Goal: Information Seeking & Learning: Learn about a topic

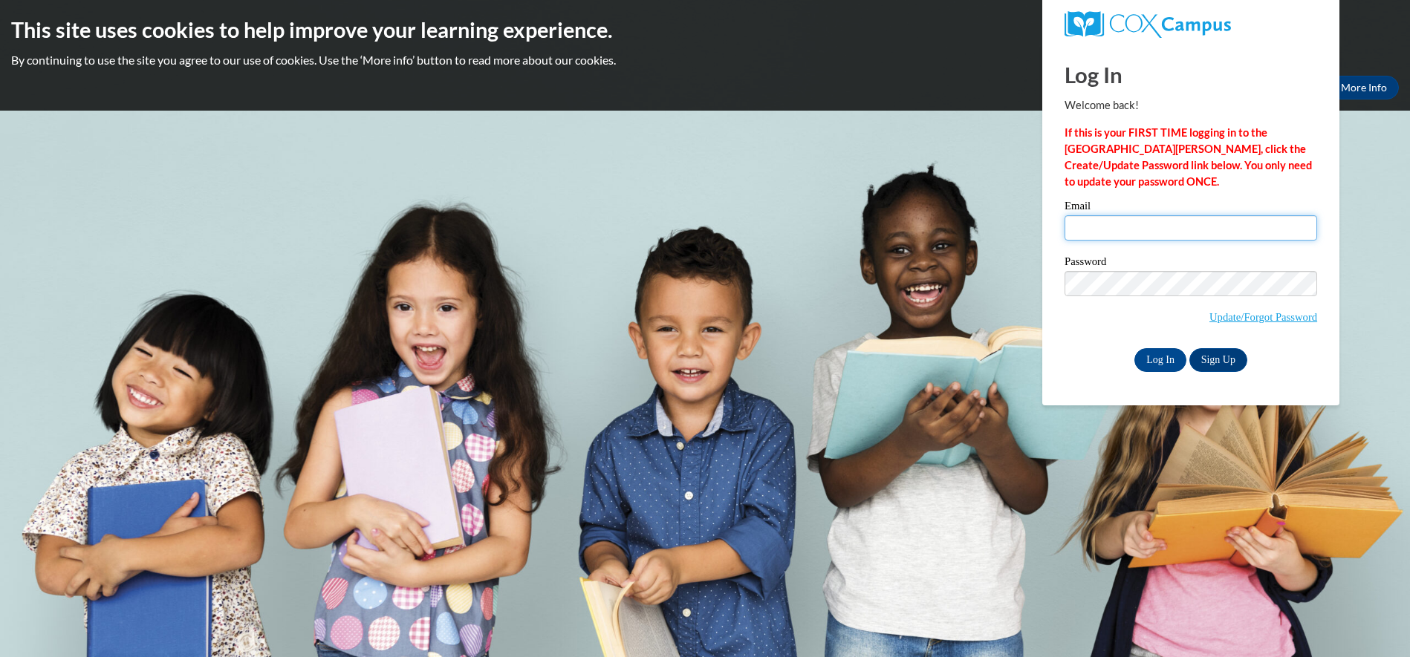
click at [1134, 232] on input "Email" at bounding box center [1191, 227] width 253 height 25
type input "[PERSON_NAME][EMAIL_ADDRESS][DOMAIN_NAME]"
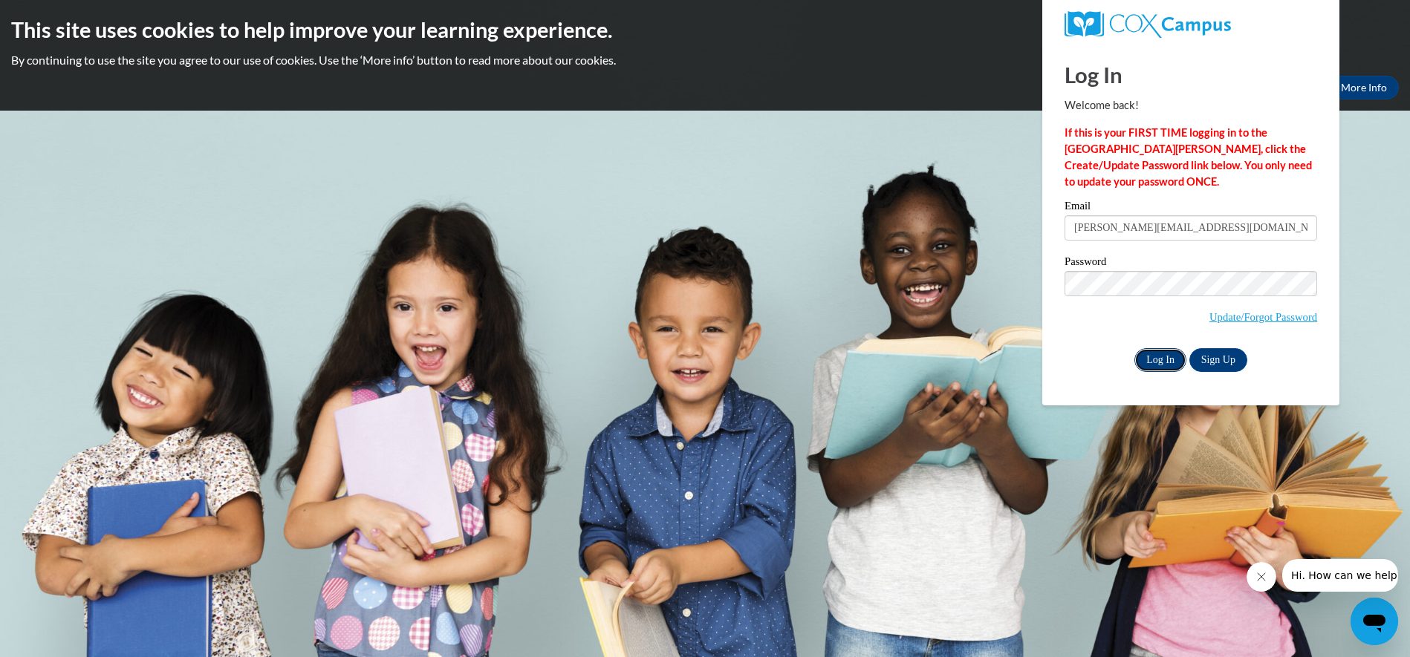
click at [1169, 364] on input "Log In" at bounding box center [1160, 360] width 52 height 24
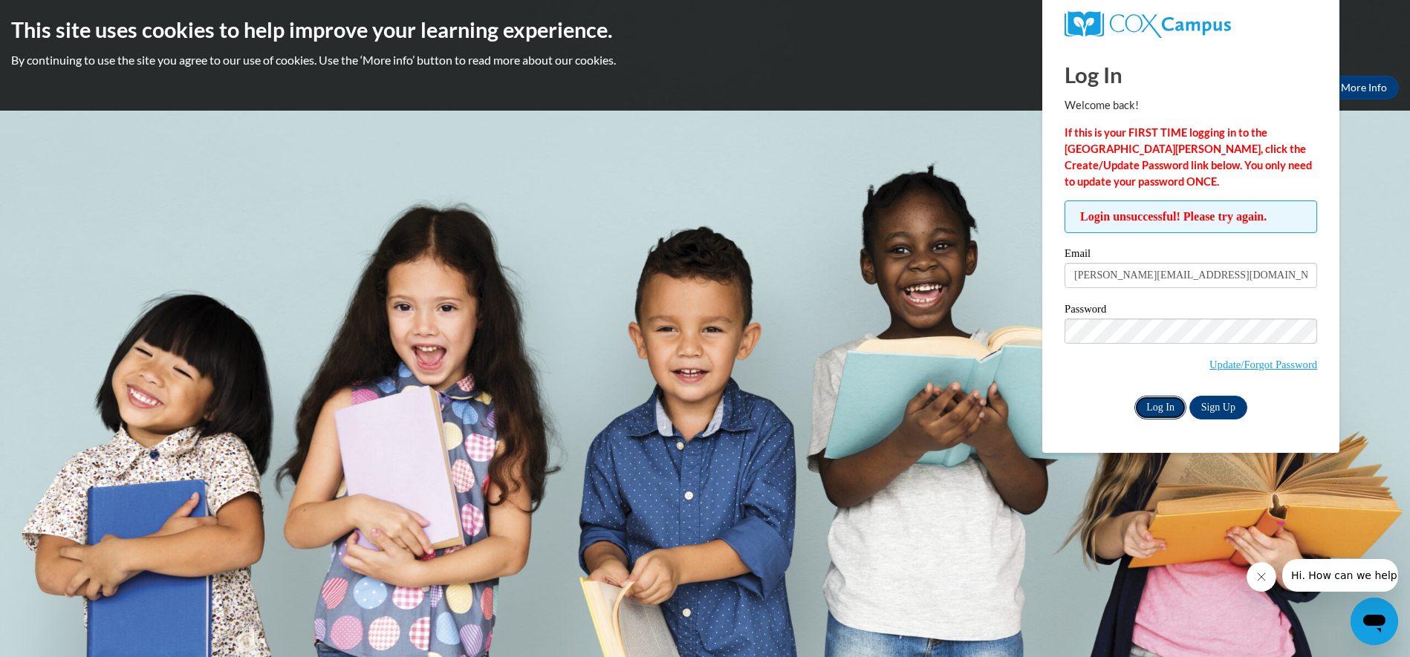
click at [1169, 409] on input "Log In" at bounding box center [1160, 408] width 52 height 24
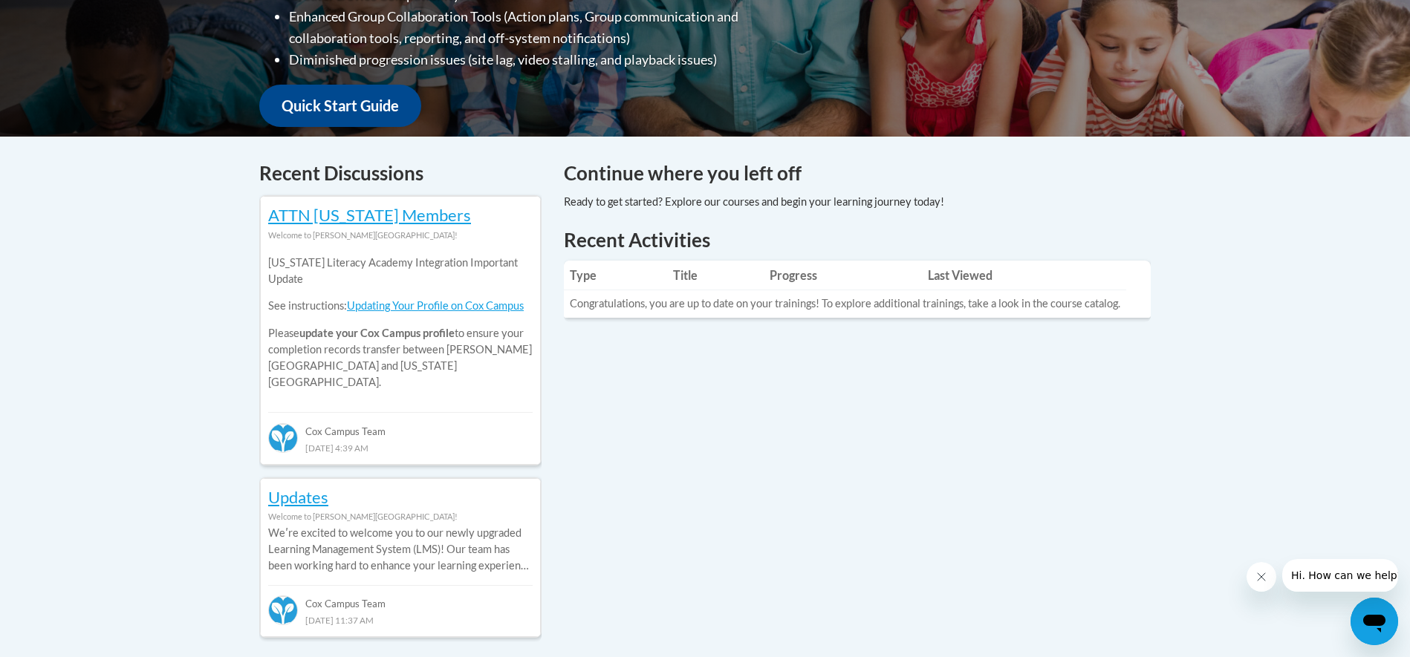
scroll to position [519, 0]
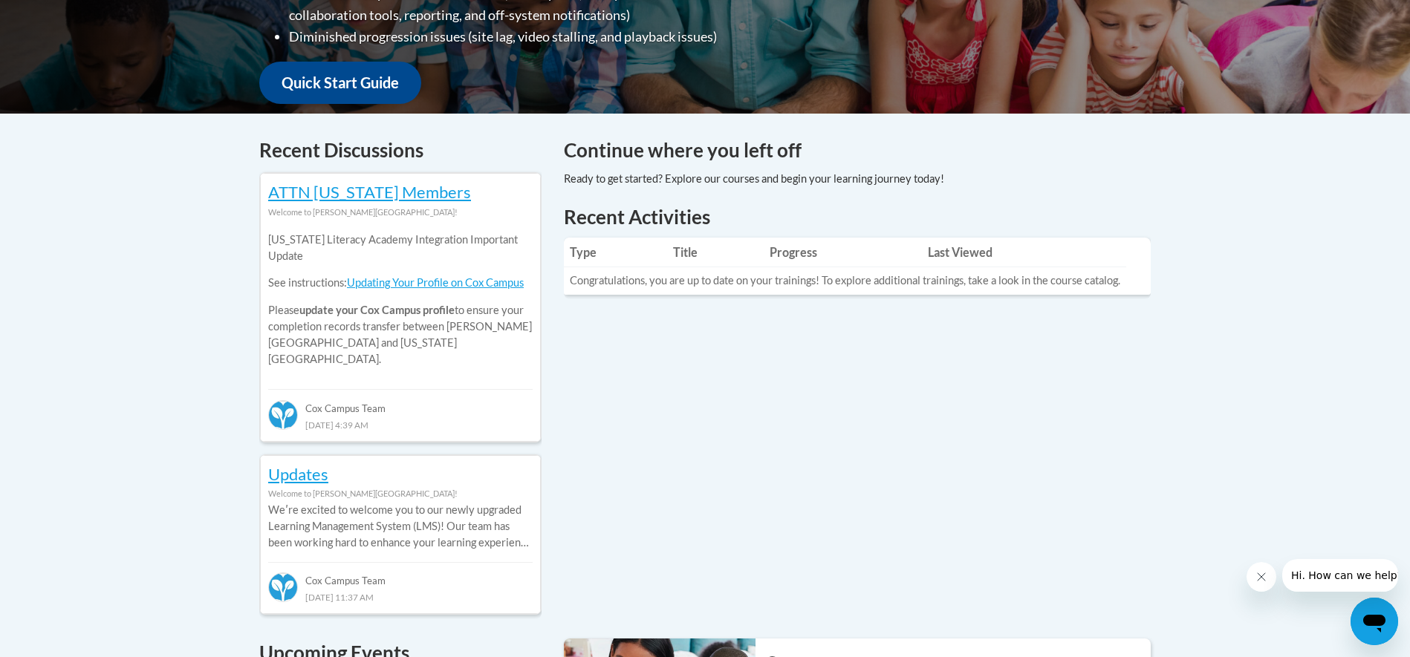
drag, startPoint x: 1158, startPoint y: 364, endPoint x: 1175, endPoint y: 362, distance: 17.2
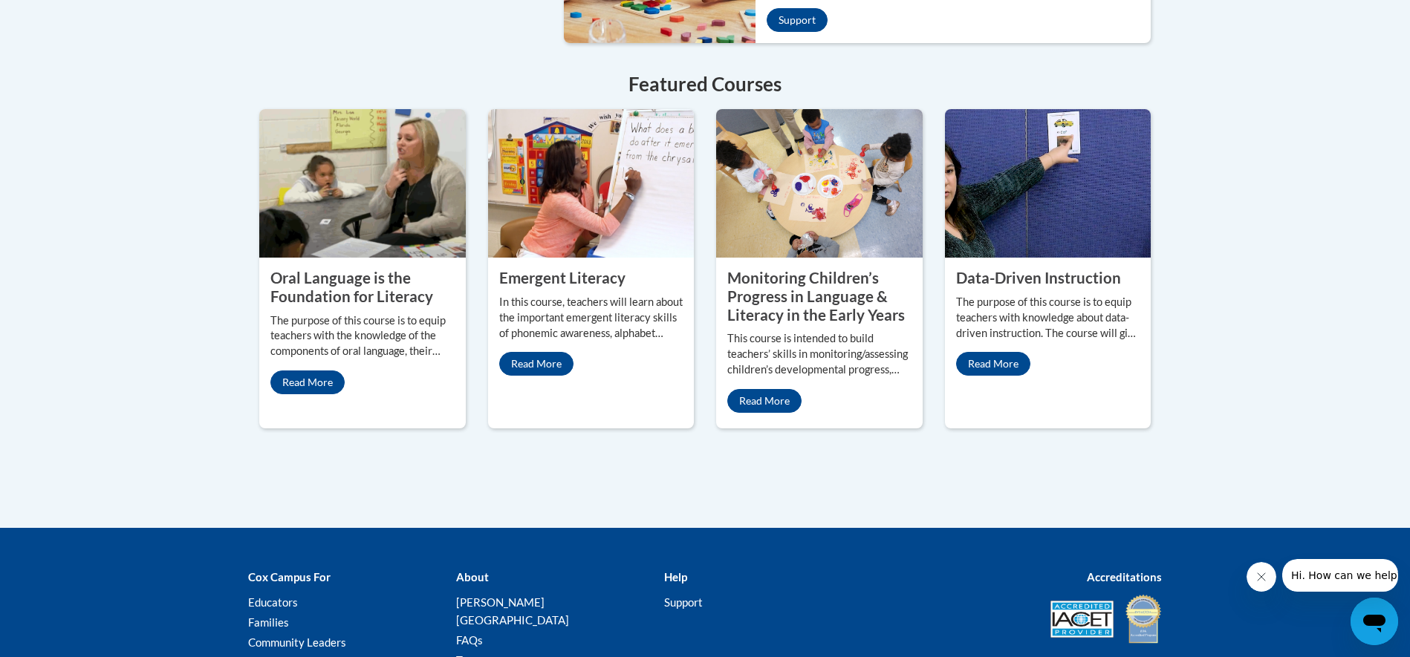
scroll to position [1307, 0]
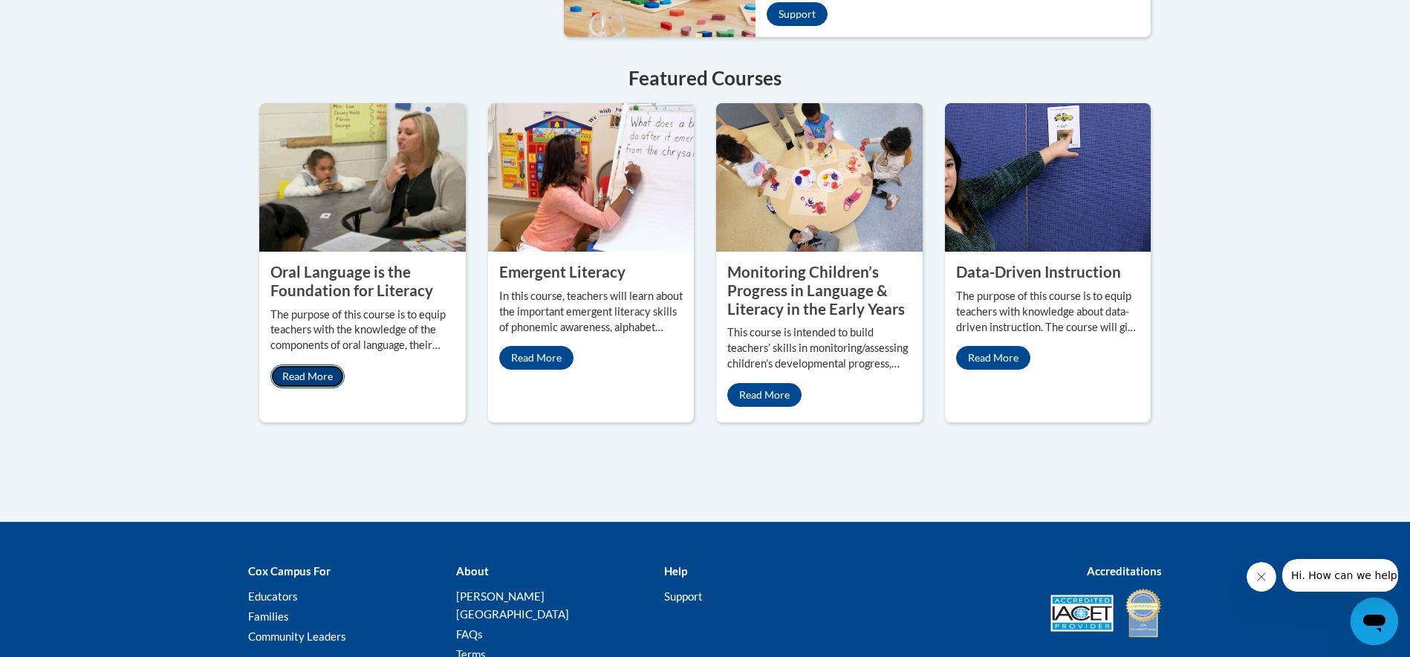
click at [321, 365] on link "Read More" at bounding box center [307, 377] width 74 height 24
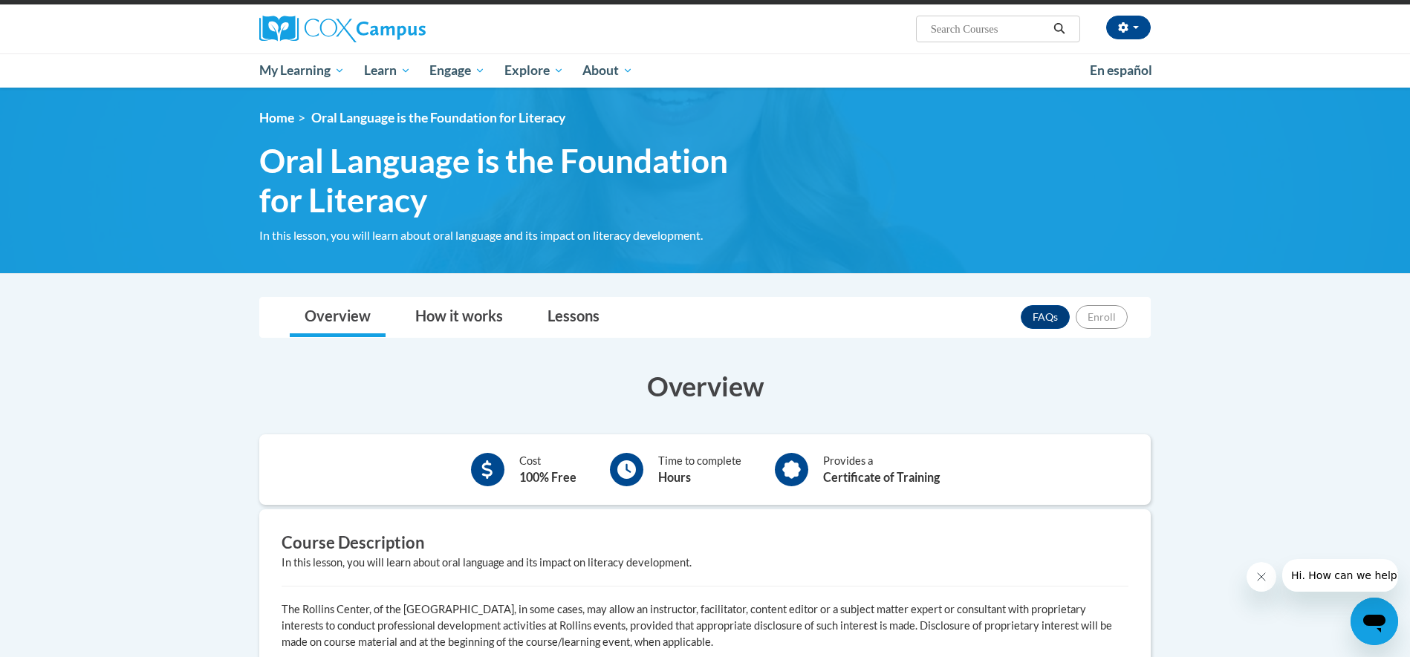
scroll to position [176, 0]
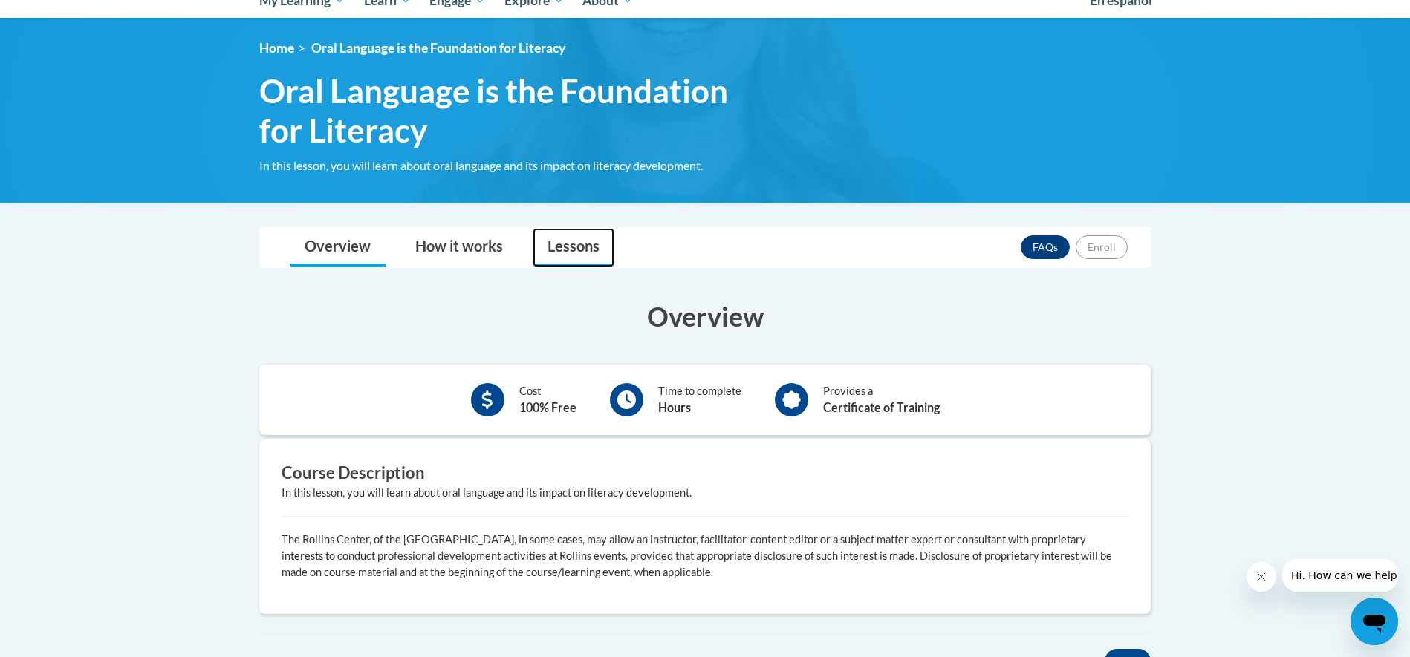
click at [585, 253] on link "Lessons" at bounding box center [574, 247] width 82 height 39
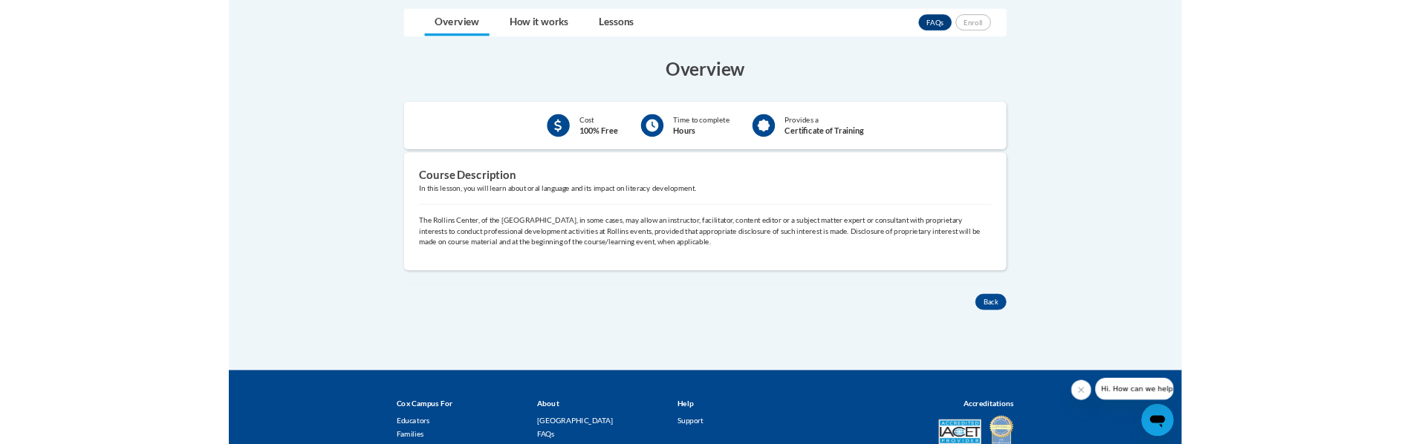
scroll to position [176, 0]
